Goal: Task Accomplishment & Management: Manage account settings

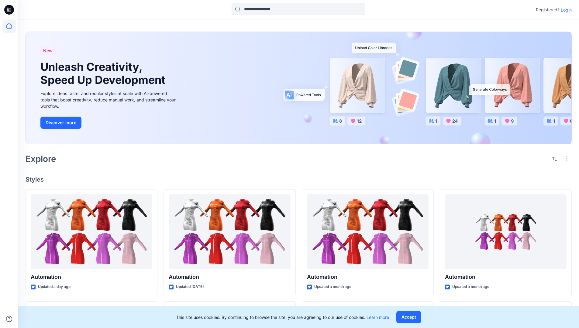
click at [565, 10] on p "Login" at bounding box center [566, 10] width 11 height 6
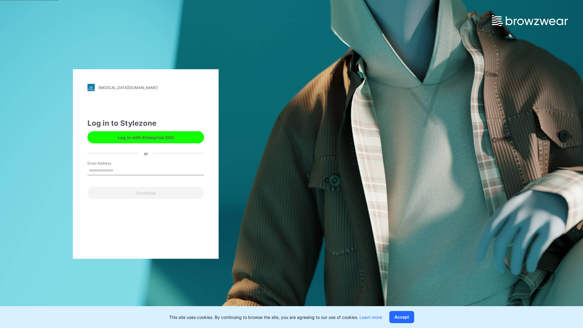
click at [120, 170] on input "Email Address" at bounding box center [146, 170] width 117 height 9
type input "**********"
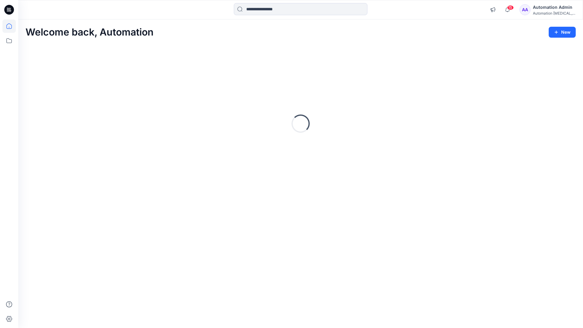
click at [12, 26] on icon at bounding box center [8, 25] width 5 height 5
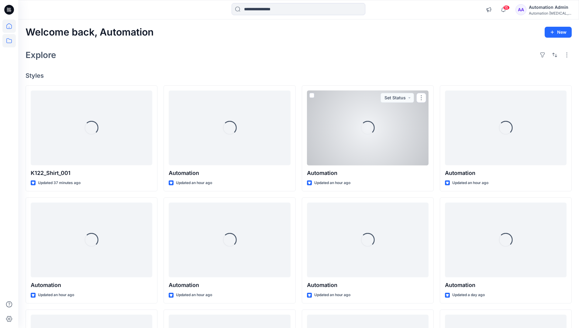
click at [11, 41] on icon at bounding box center [8, 40] width 13 height 13
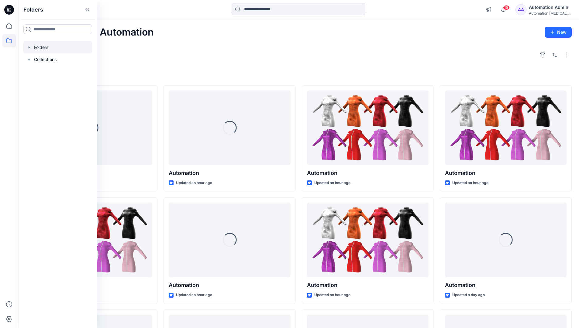
click at [42, 49] on div at bounding box center [57, 47] width 69 height 12
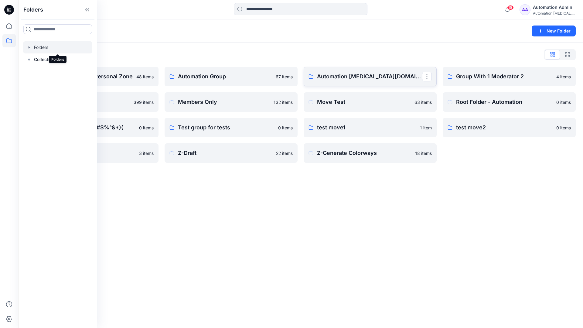
click at [328, 82] on link "Automation testim.io" at bounding box center [370, 76] width 133 height 19
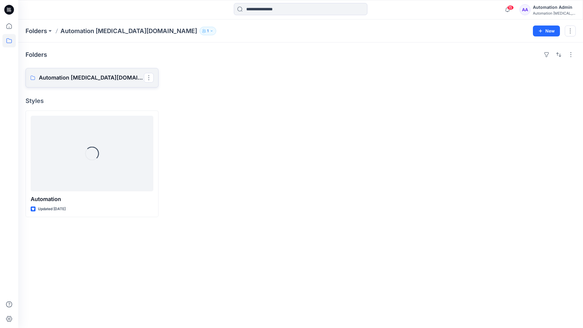
click at [81, 74] on p "Automation testim.io Board" at bounding box center [91, 78] width 105 height 9
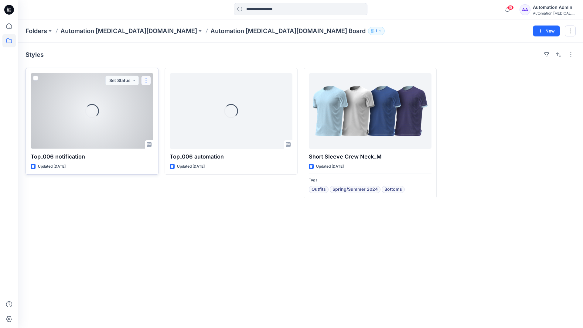
click at [146, 83] on button "button" at bounding box center [146, 81] width 10 height 10
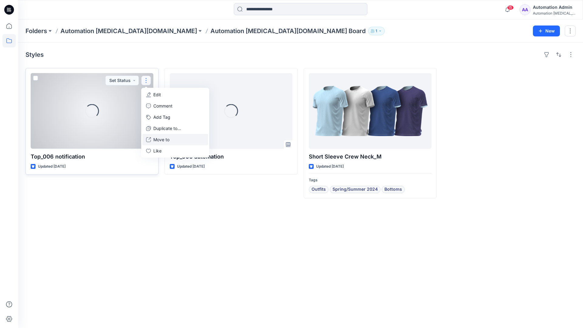
click at [152, 139] on button "Move to" at bounding box center [176, 139] width 66 height 11
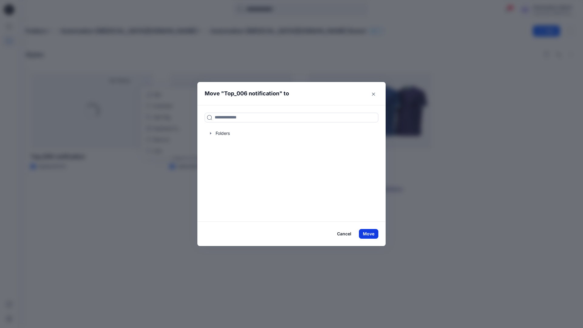
click at [371, 235] on button "Move" at bounding box center [368, 234] width 19 height 10
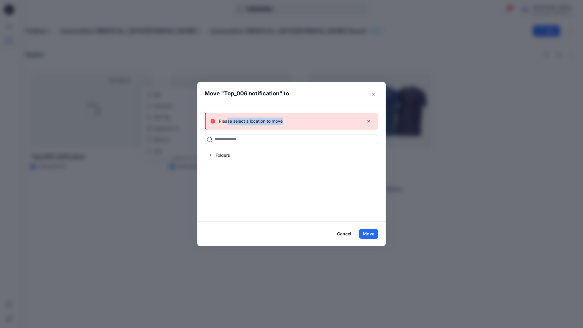
drag, startPoint x: 371, startPoint y: 235, endPoint x: 228, endPoint y: 119, distance: 183.9
click at [228, 119] on div "Please select a location to move" at bounding box center [285, 121] width 149 height 7
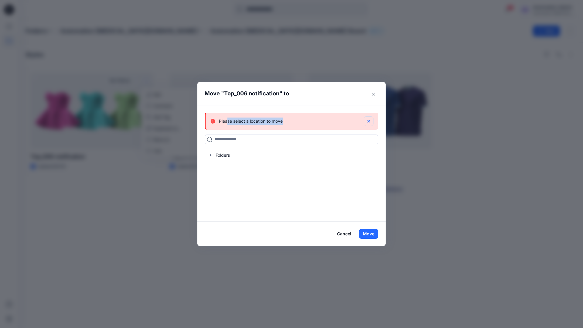
click at [369, 122] on icon "button" at bounding box center [368, 121] width 5 height 5
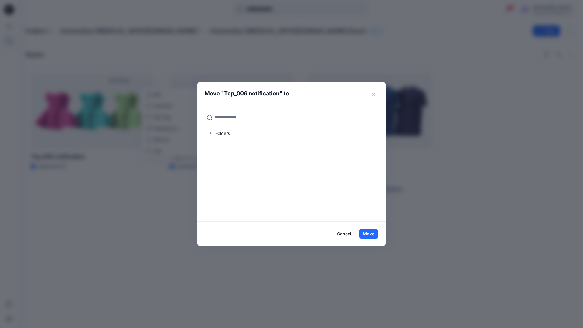
click at [344, 235] on button "Cancel" at bounding box center [344, 234] width 22 height 10
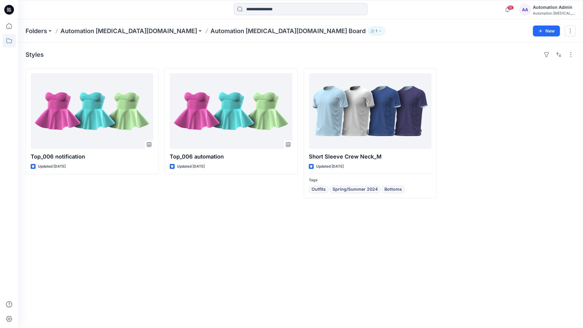
click at [541, 11] on div "Automation [MEDICAL_DATA]..." at bounding box center [554, 13] width 43 height 5
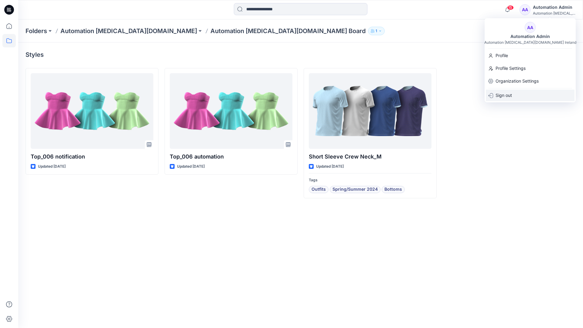
click at [512, 98] on p "Sign out" at bounding box center [504, 96] width 16 height 12
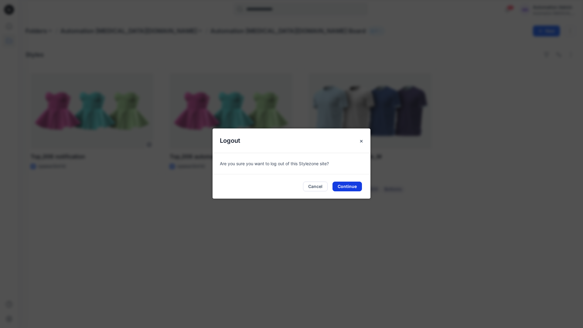
click at [354, 184] on button "Continue" at bounding box center [347, 187] width 29 height 10
